Goal: Task Accomplishment & Management: Manage account settings

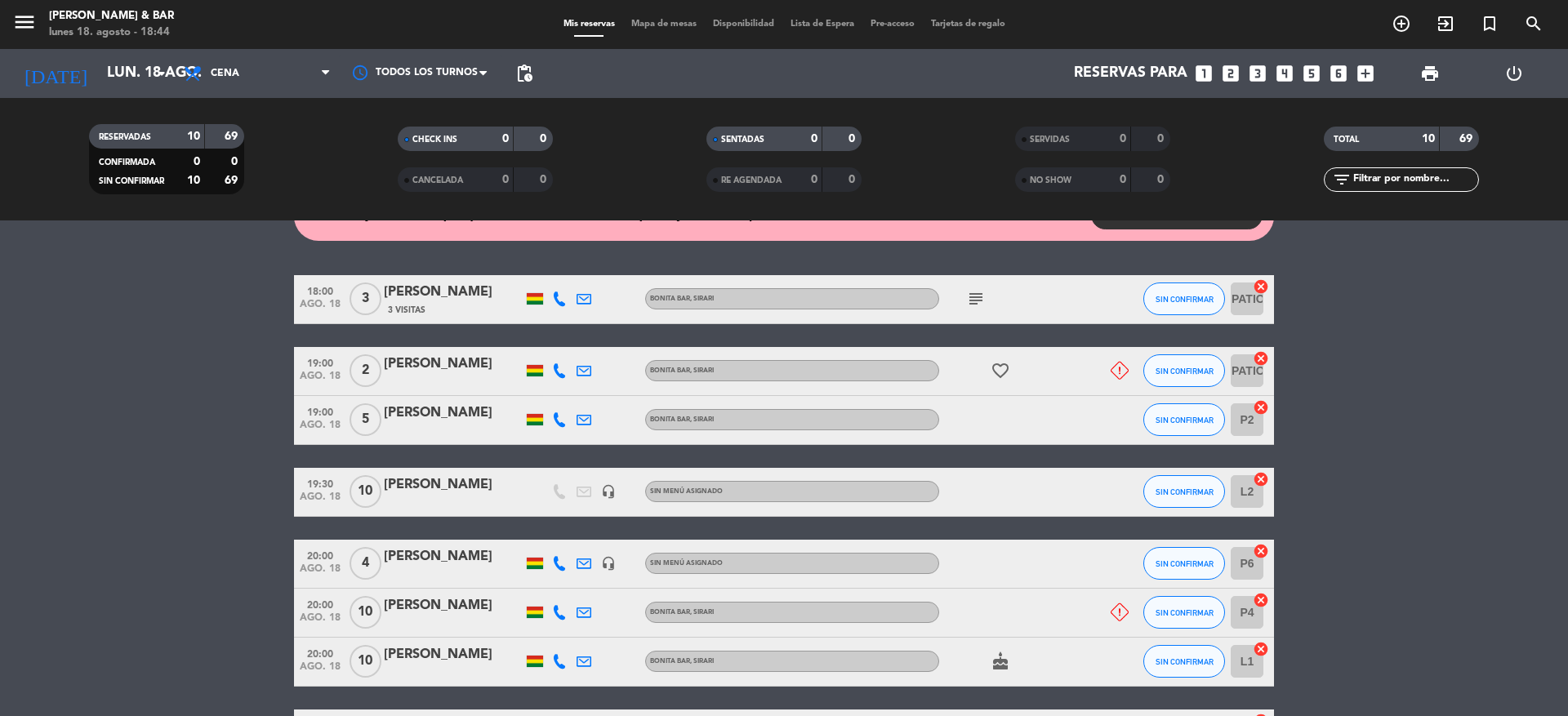
scroll to position [123, 0]
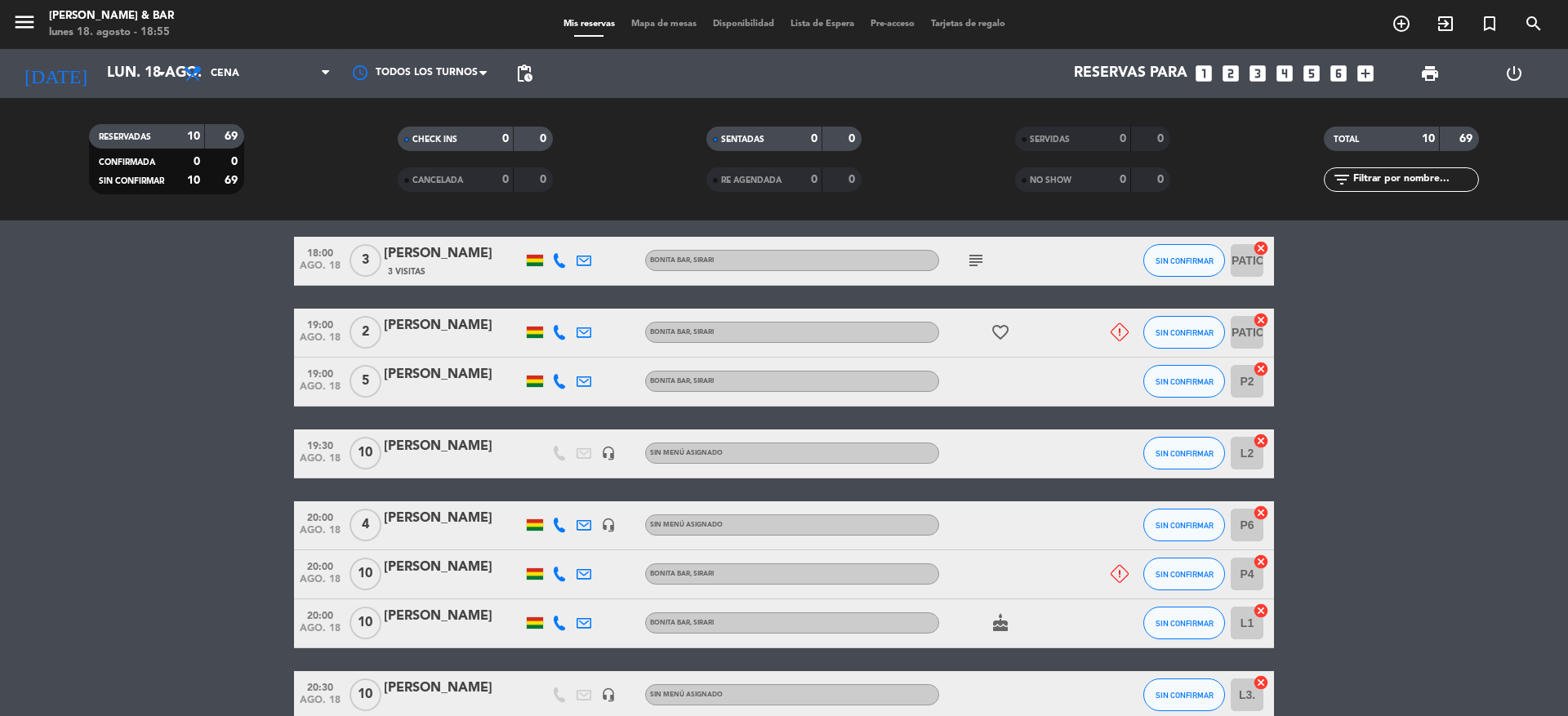
click at [980, 258] on icon "subject" at bounding box center [976, 260] width 20 height 20
click at [1121, 334] on icon at bounding box center [1119, 332] width 18 height 18
click at [1007, 333] on icon "favorite_border" at bounding box center [1000, 332] width 20 height 20
click at [1000, 628] on icon "cake" at bounding box center [1000, 623] width 20 height 20
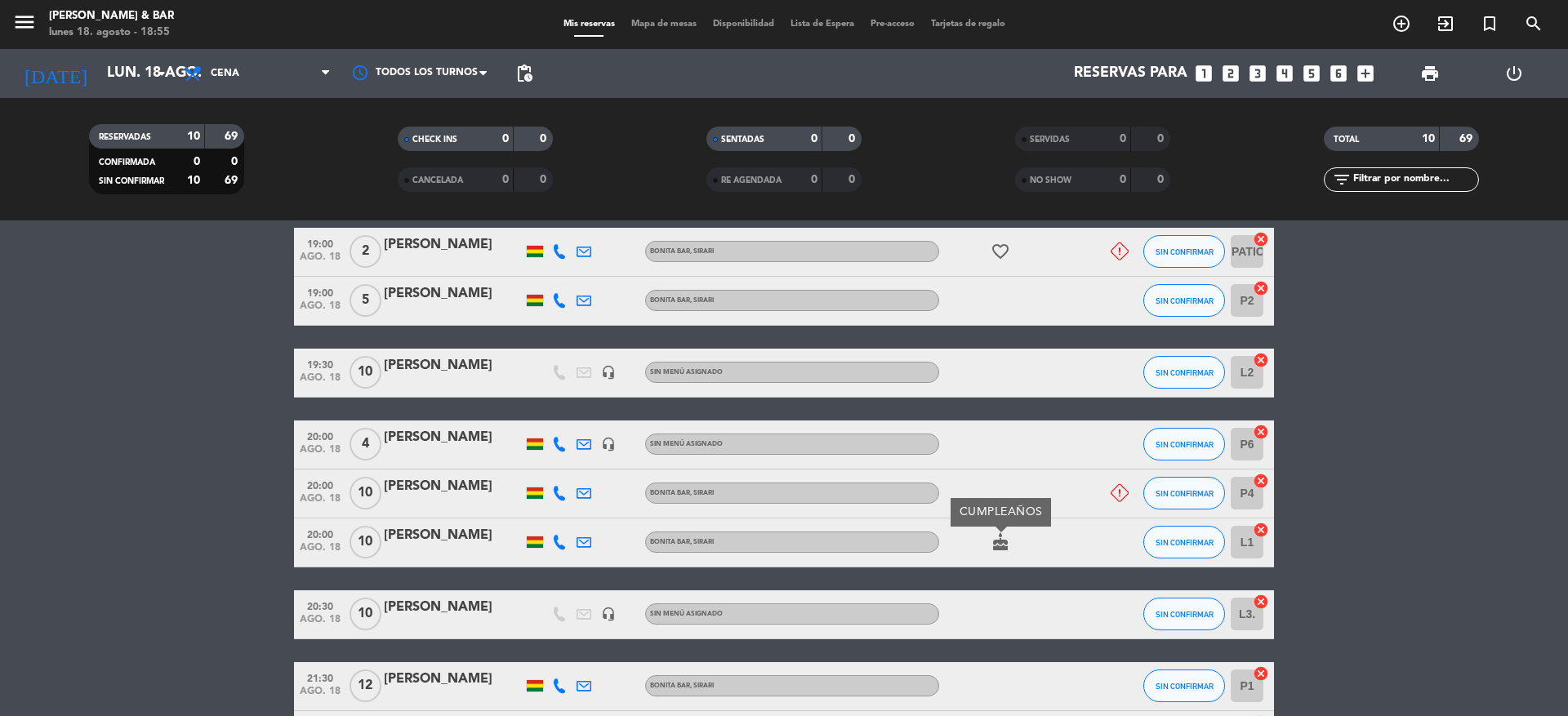
scroll to position [329, 0]
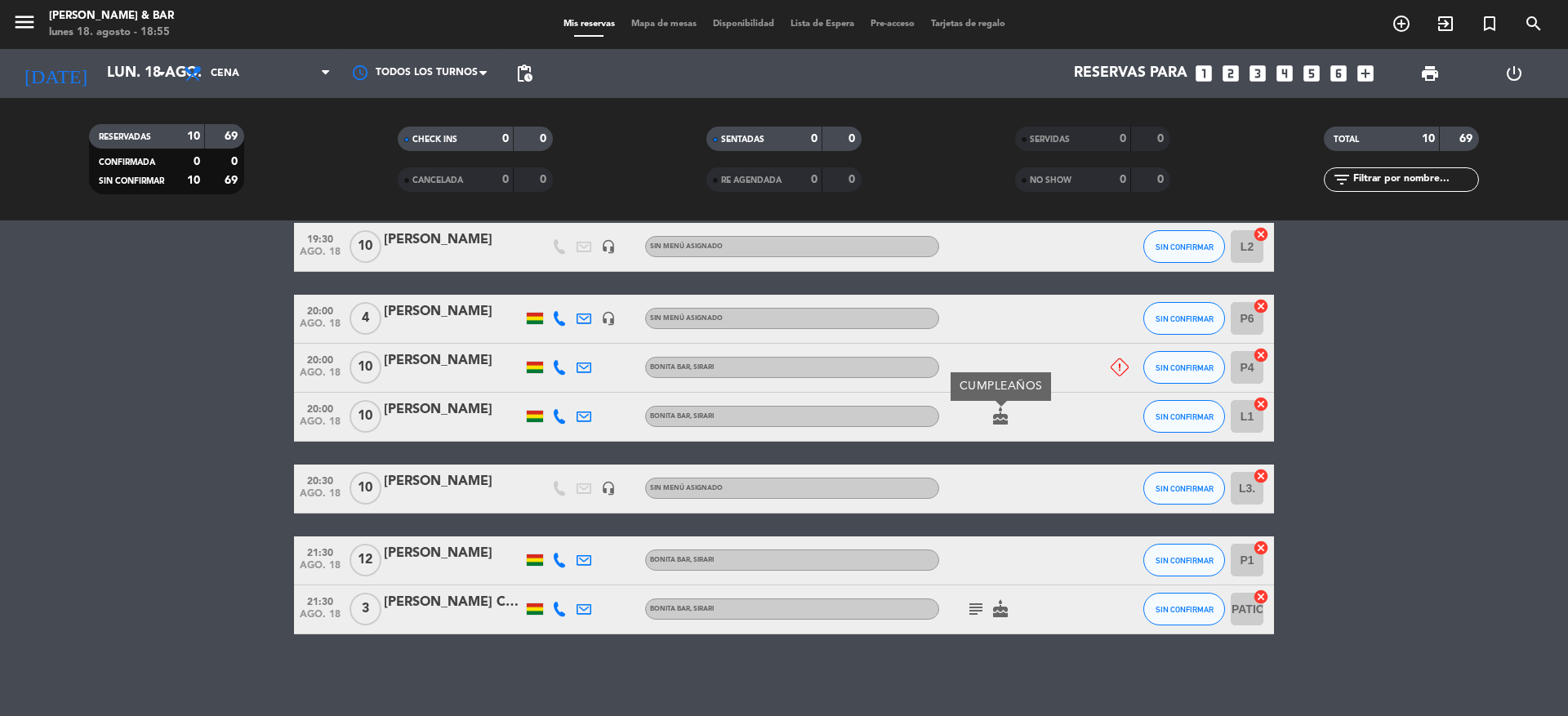
click at [974, 608] on icon "subject" at bounding box center [976, 608] width 20 height 20
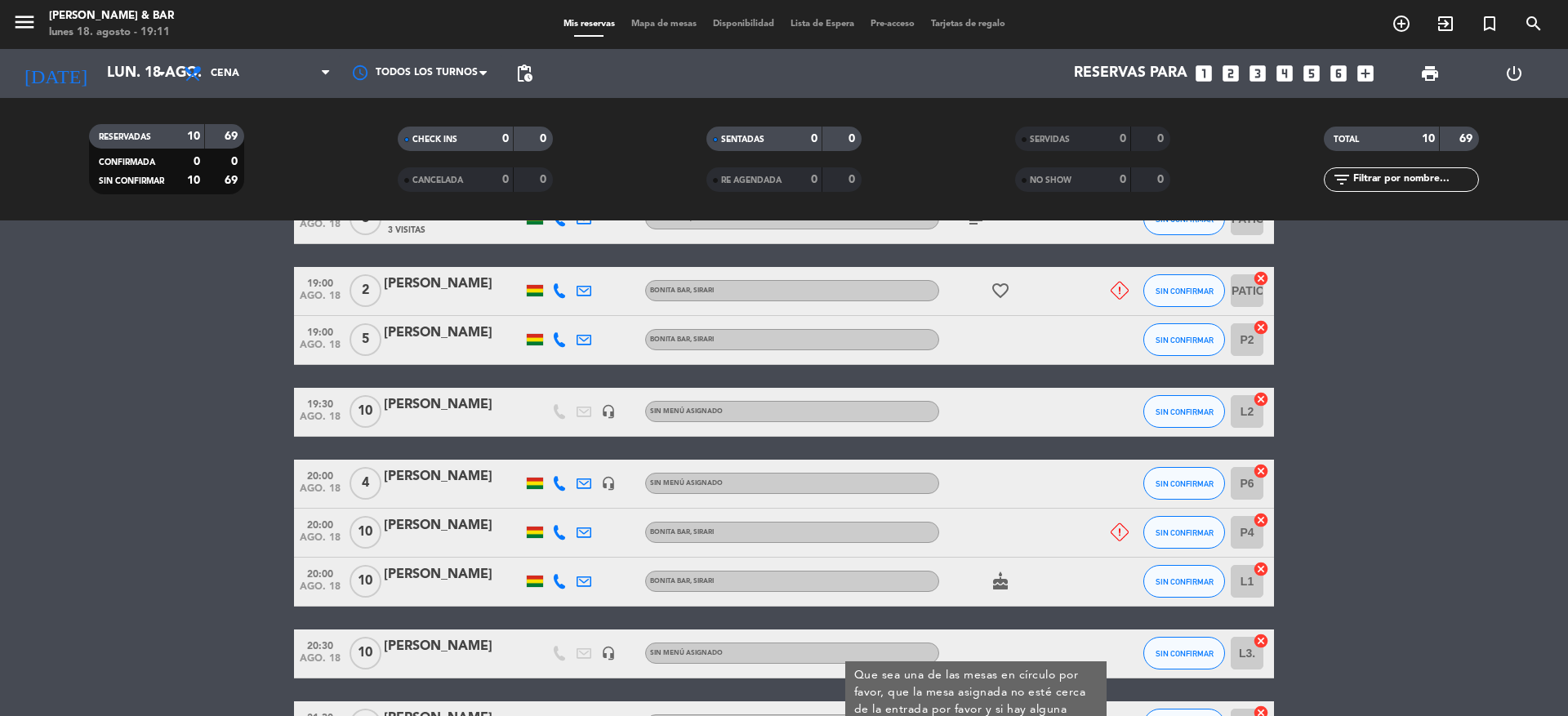
scroll to position [207, 0]
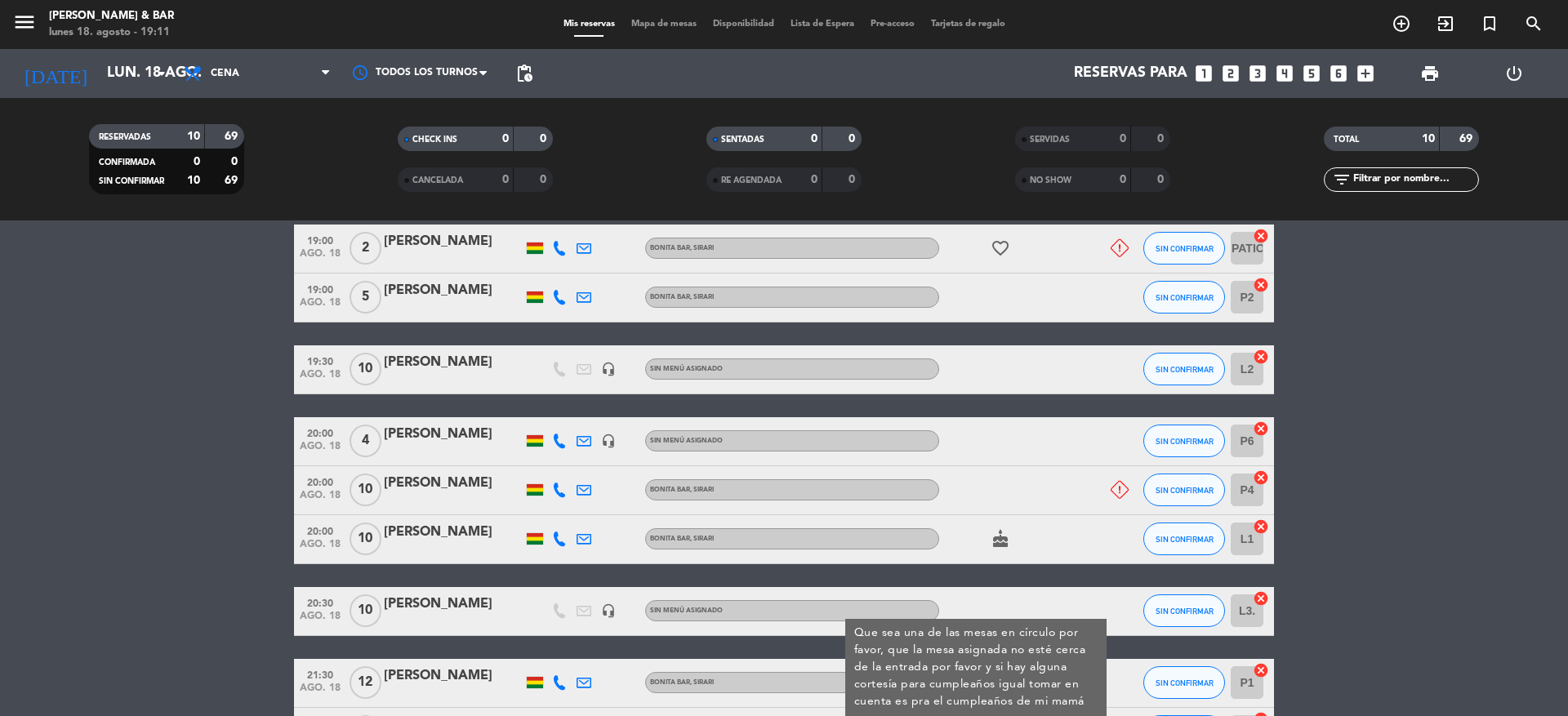
click at [1120, 251] on icon at bounding box center [1119, 248] width 18 height 18
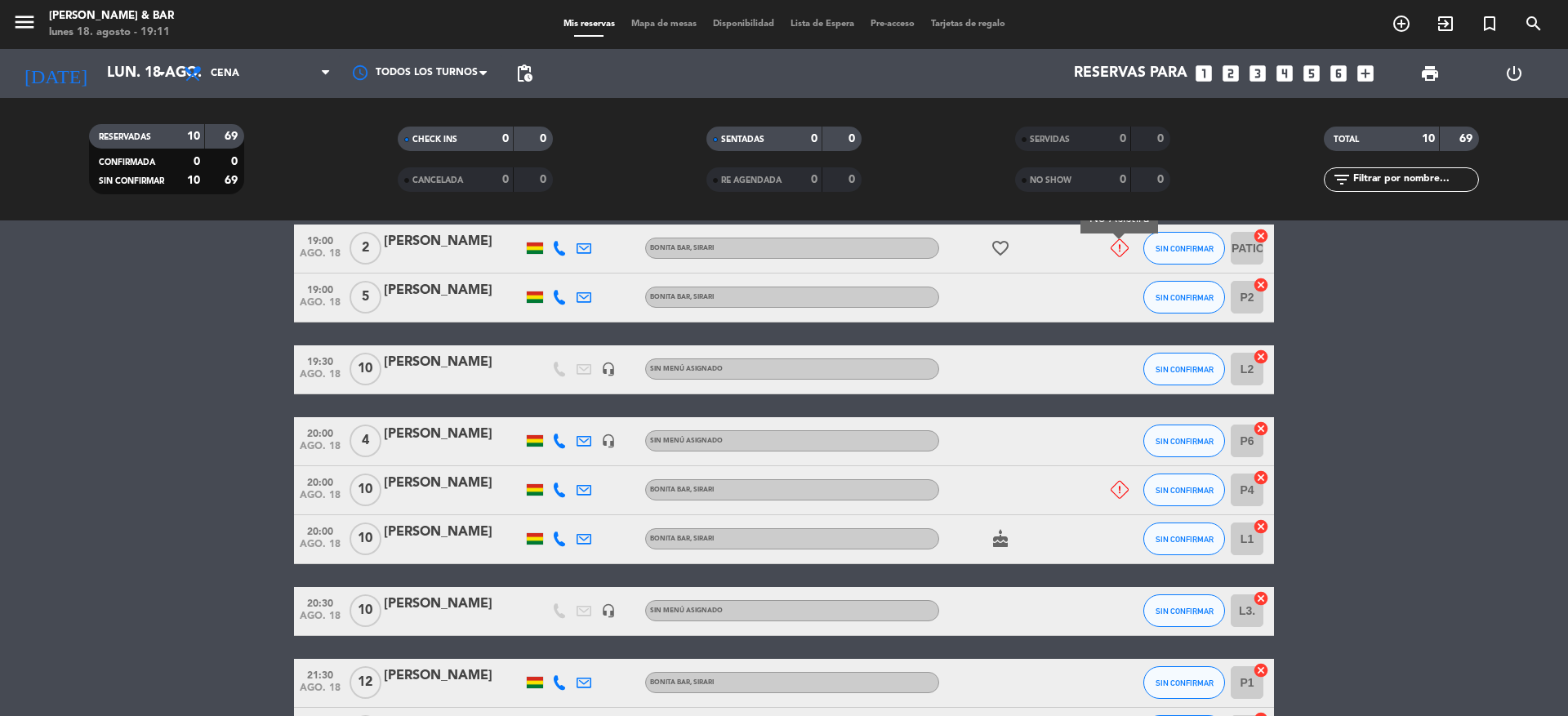
click at [1121, 490] on icon at bounding box center [1119, 490] width 18 height 18
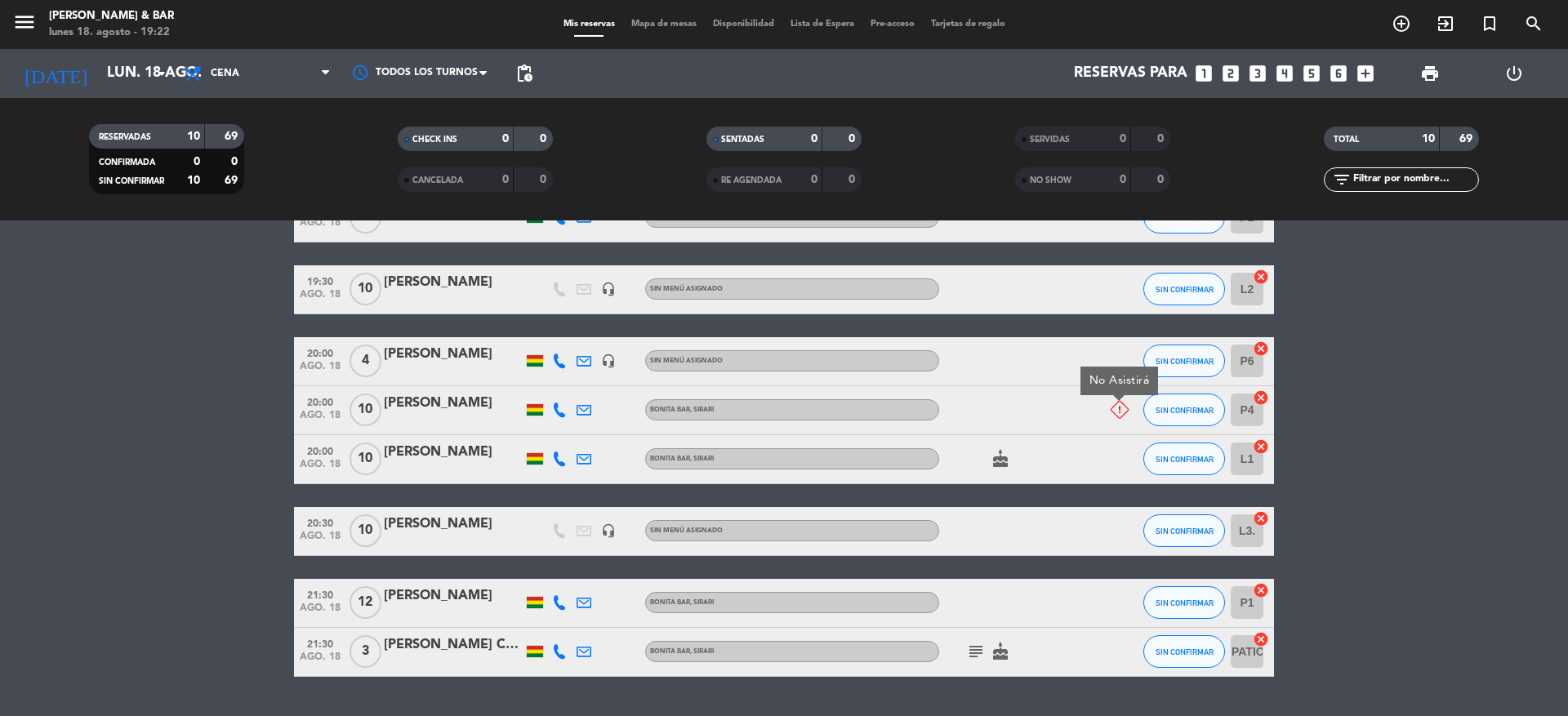
scroll to position [329, 0]
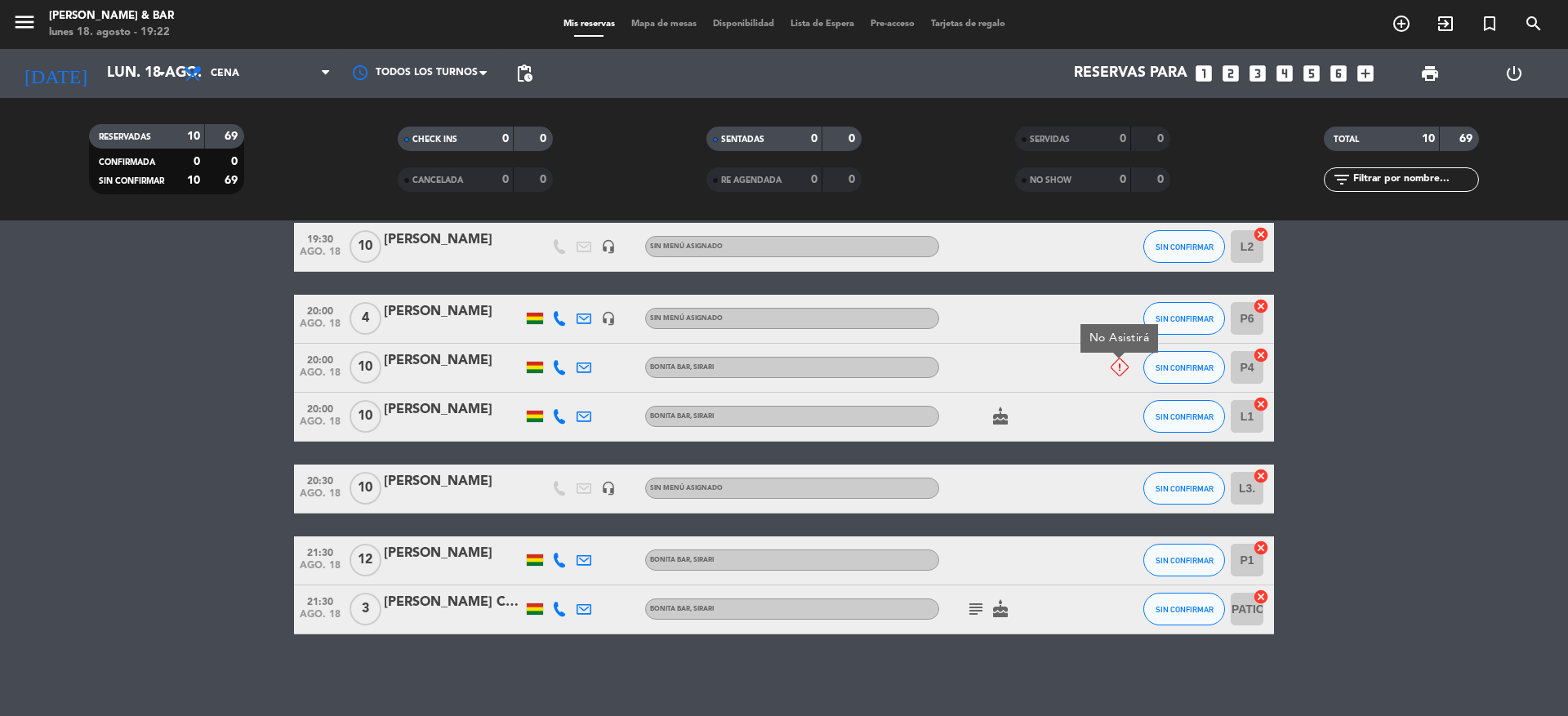
click at [966, 611] on icon "subject" at bounding box center [976, 608] width 20 height 20
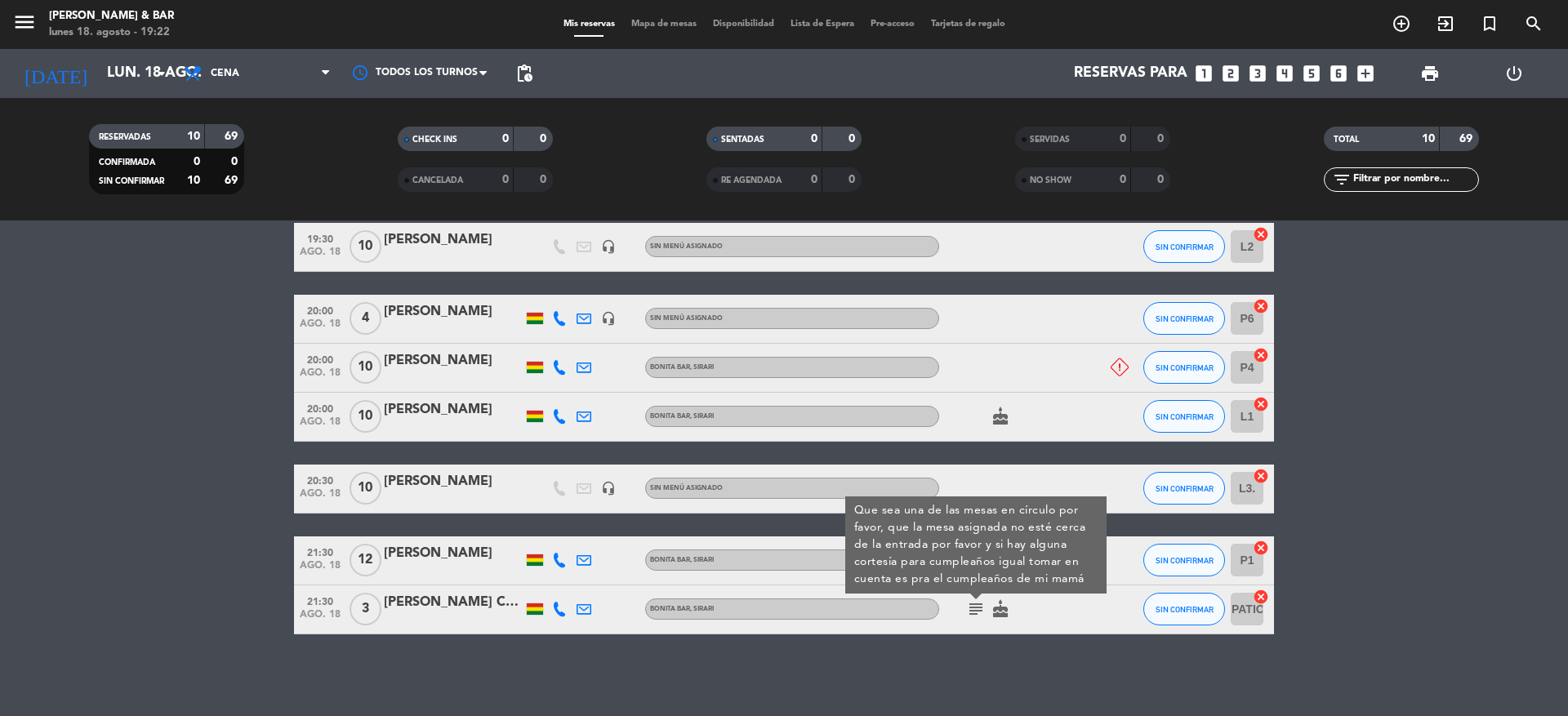
click at [973, 611] on icon "subject" at bounding box center [976, 608] width 20 height 20
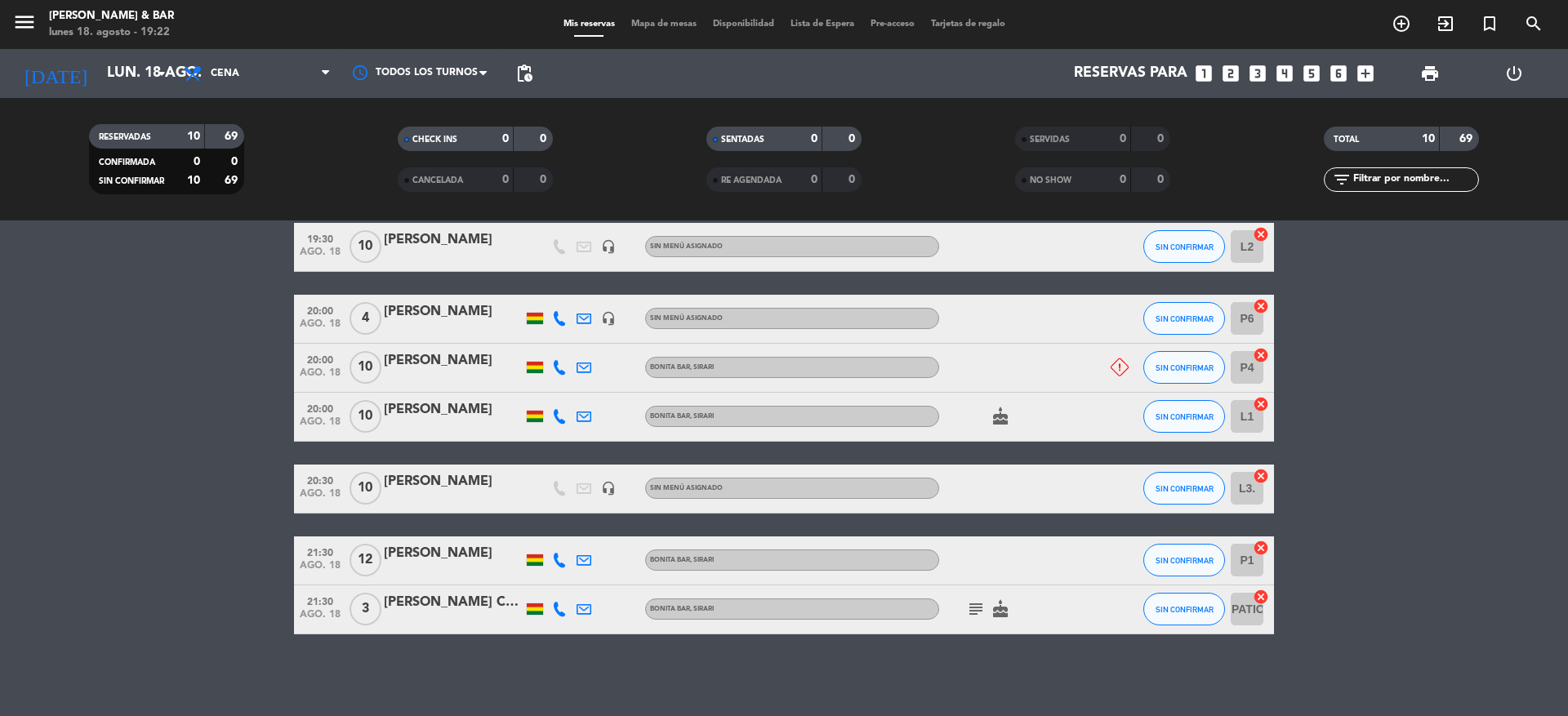
click at [973, 611] on icon "subject" at bounding box center [976, 608] width 20 height 20
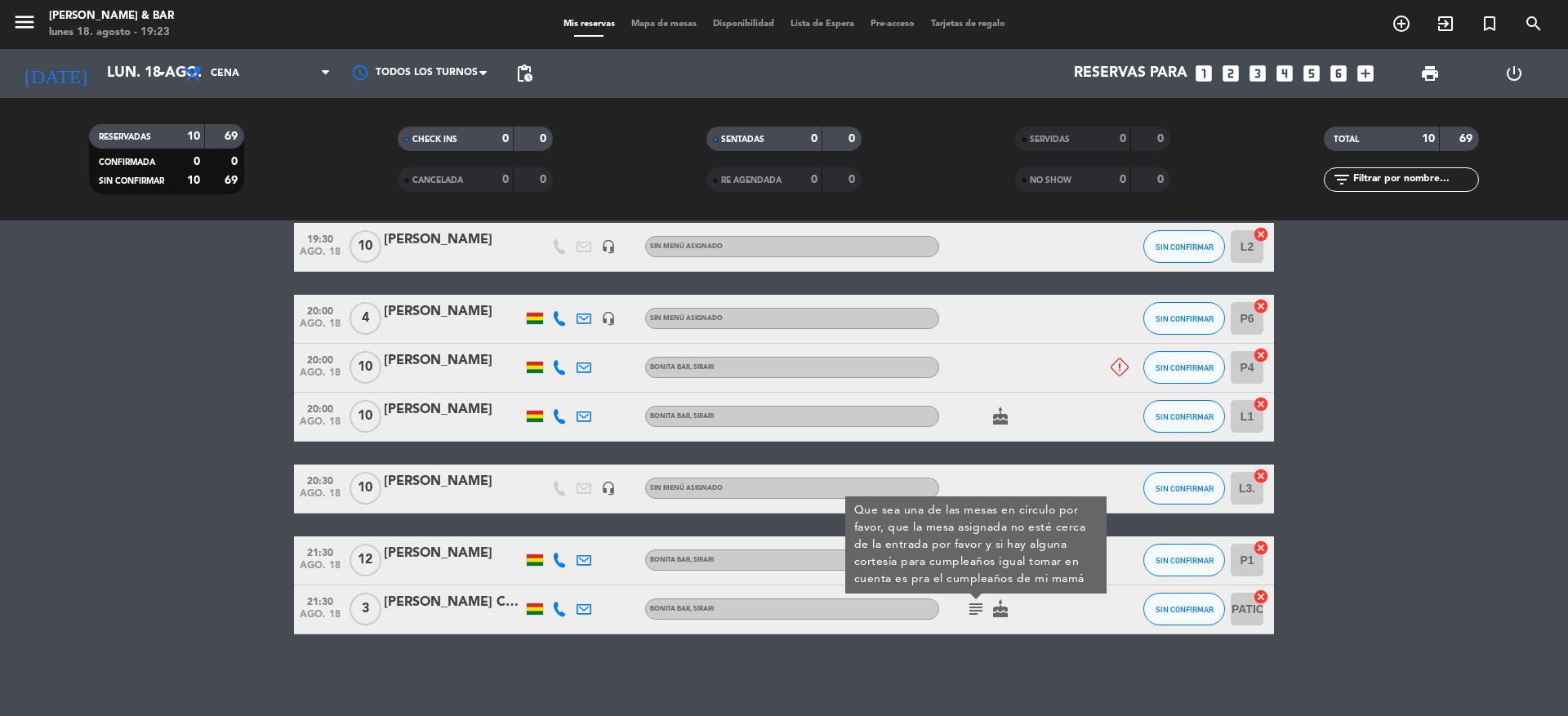
click at [1003, 650] on div "No hay notas para este servicio. Haz clic para agregar una close Hay 2 clientes…" at bounding box center [784, 468] width 1568 height 495
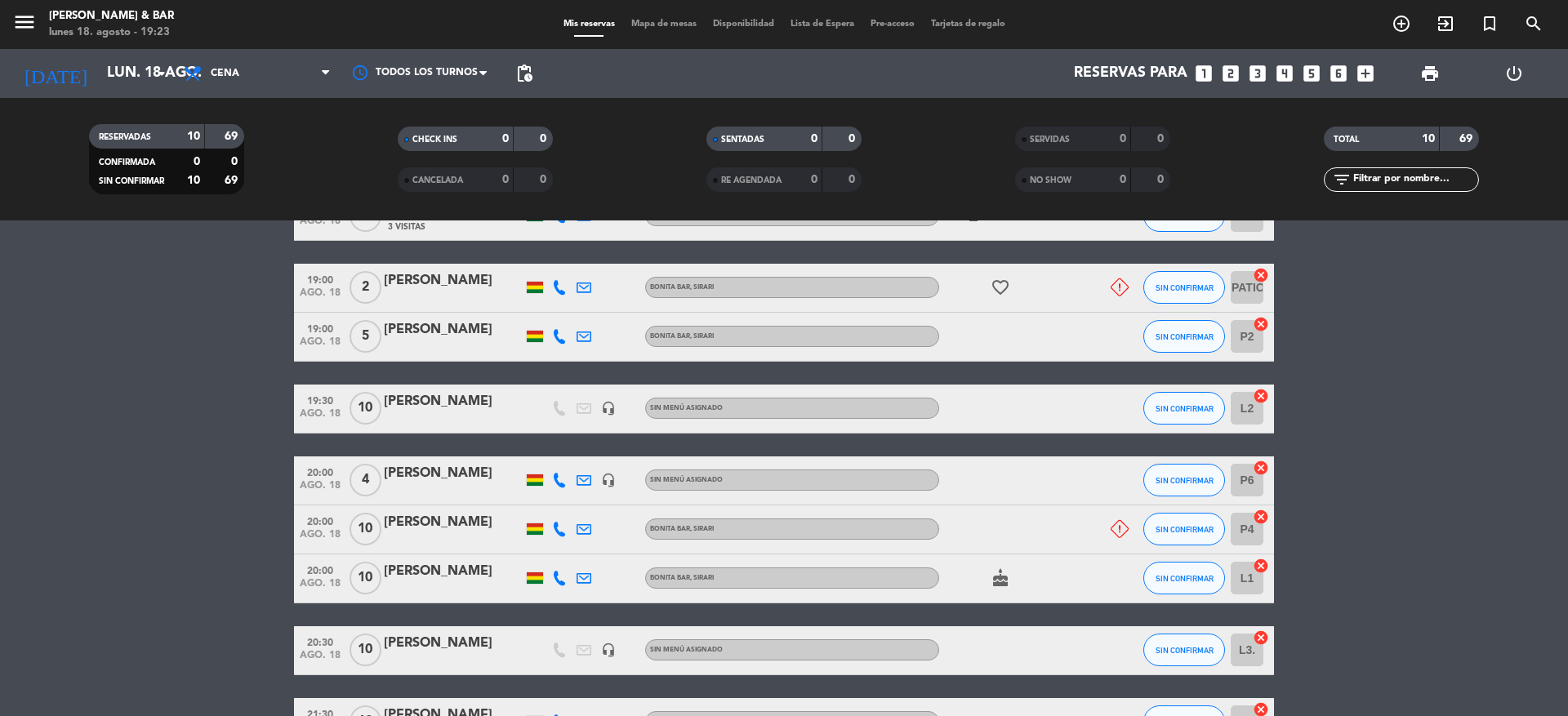
scroll to position [207, 0]
